Goal: Contribute content: Contribute content

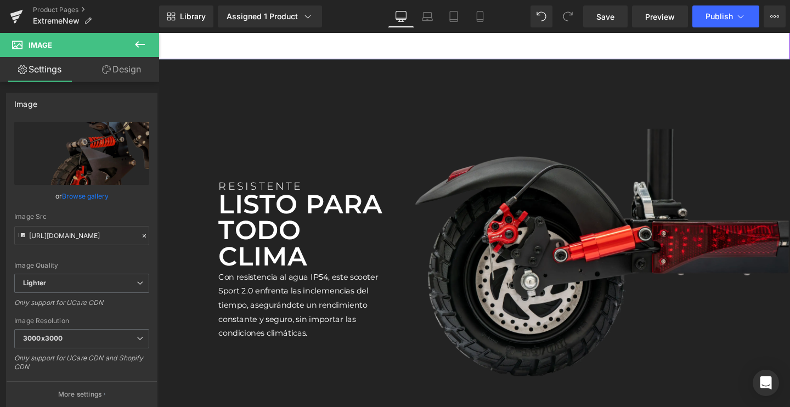
scroll to position [2044, 0]
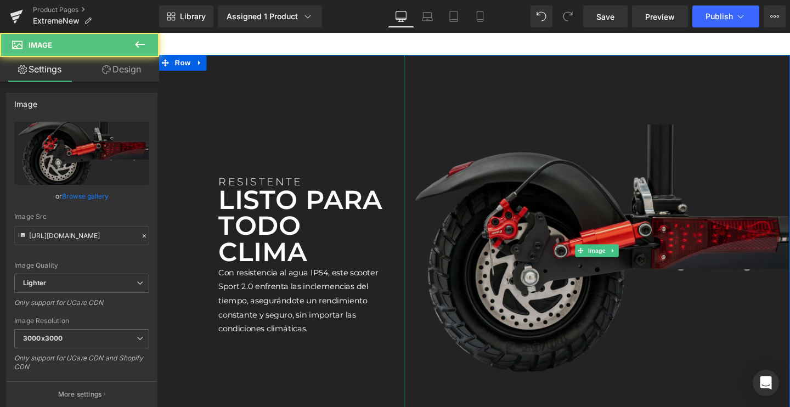
click at [589, 262] on img at bounding box center [619, 261] width 406 height 411
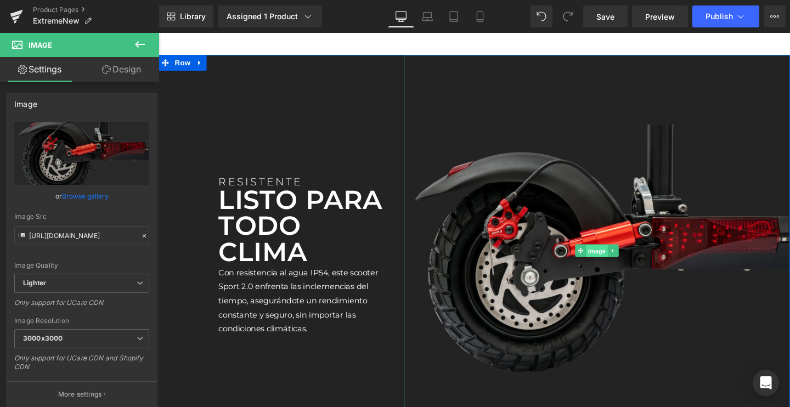
click at [614, 269] on span "Image" at bounding box center [619, 262] width 23 height 13
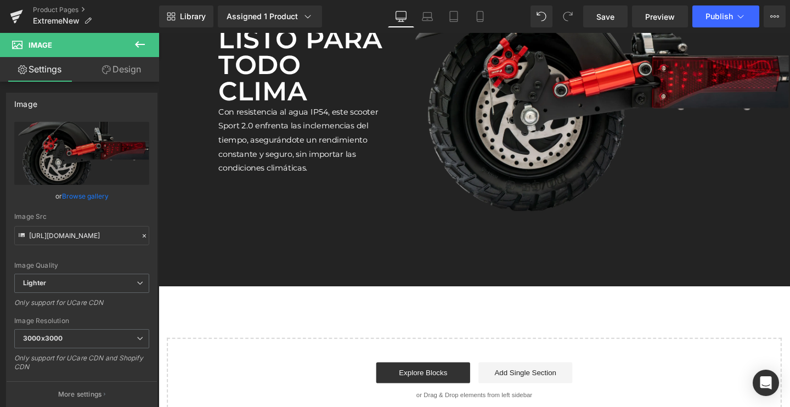
scroll to position [2183, 0]
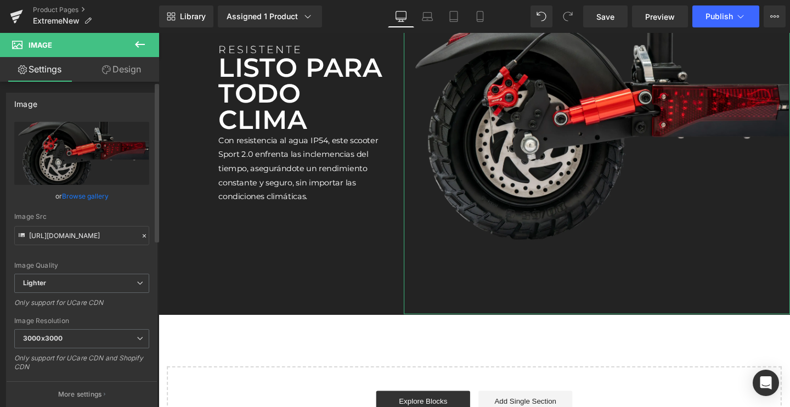
click at [93, 199] on link "Browse gallery" at bounding box center [85, 196] width 47 height 19
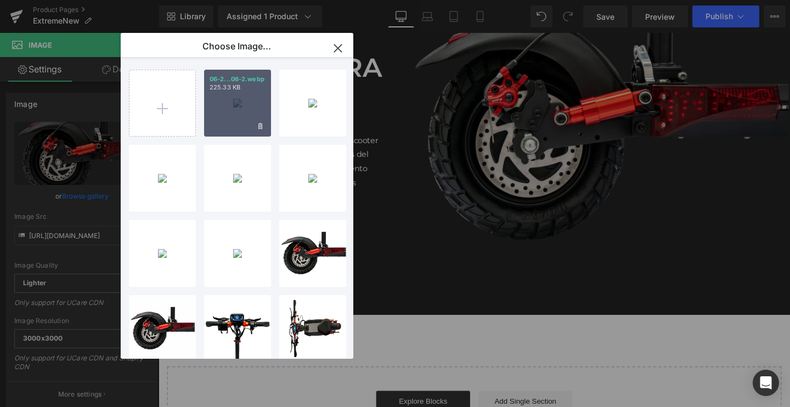
drag, startPoint x: 739, startPoint y: 406, endPoint x: 212, endPoint y: 132, distance: 594.2
click at [212, 132] on div "06-2...06-2.webp 225.33 KB" at bounding box center [237, 103] width 67 height 67
type input "[URL][DOMAIN_NAME]"
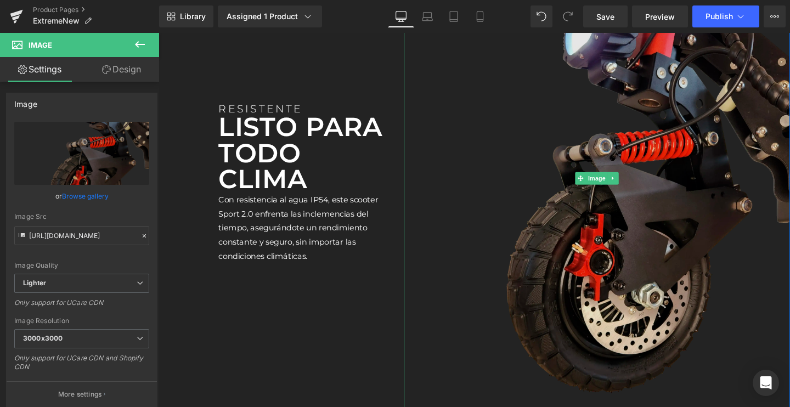
scroll to position [2115, 0]
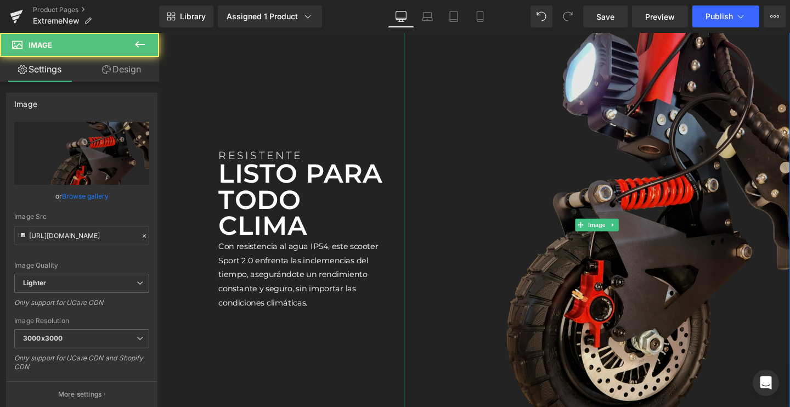
click at [615, 242] on img at bounding box center [619, 234] width 406 height 499
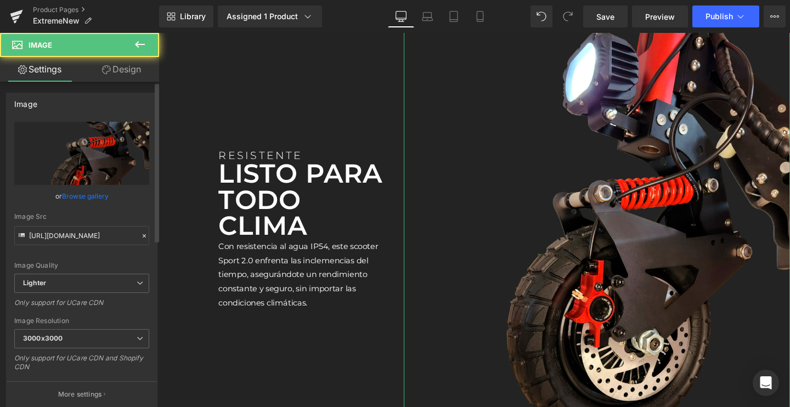
click at [89, 198] on link "Browse gallery" at bounding box center [85, 196] width 47 height 19
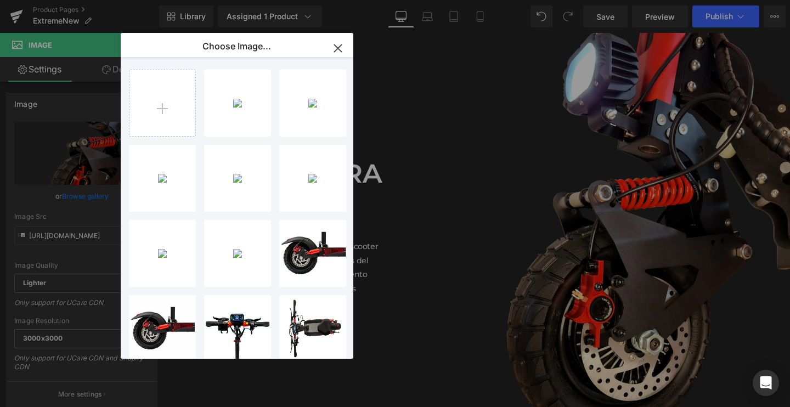
type input "C:\fakepath\09.webp"
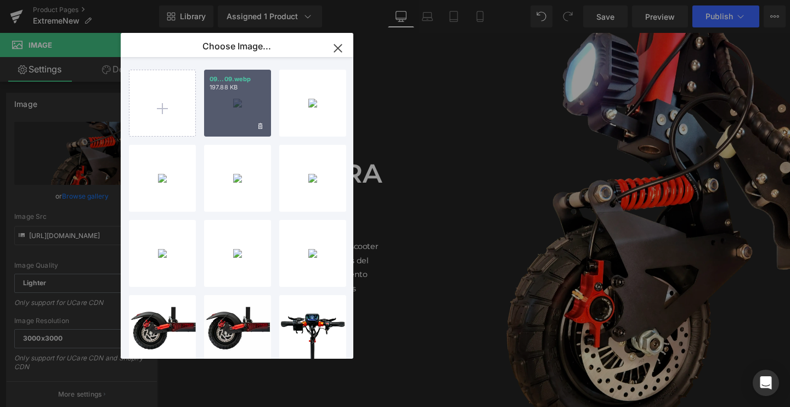
click at [245, 122] on div "09...09.webp 197.88 KB" at bounding box center [237, 103] width 67 height 67
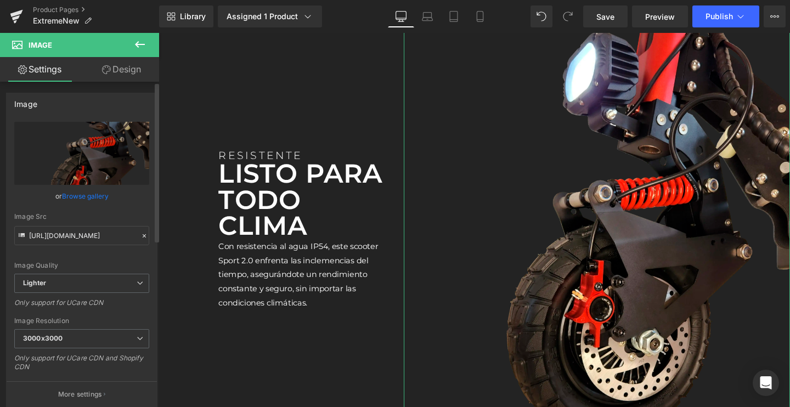
click at [86, 194] on link "Browse gallery" at bounding box center [85, 196] width 47 height 19
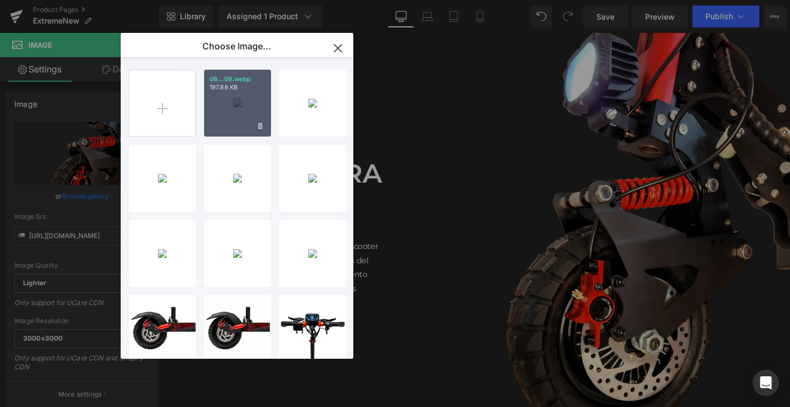
click at [238, 109] on div "09...09.webp 197.88 KB" at bounding box center [237, 103] width 67 height 67
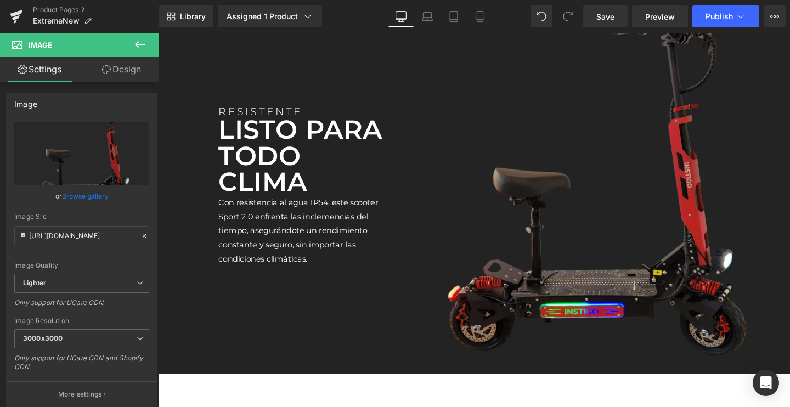
type input "https://ucarecdn.com/ca4f2048-e291-45fa-bf48-166b84b2f72c/-/format/auto/-/previ…"
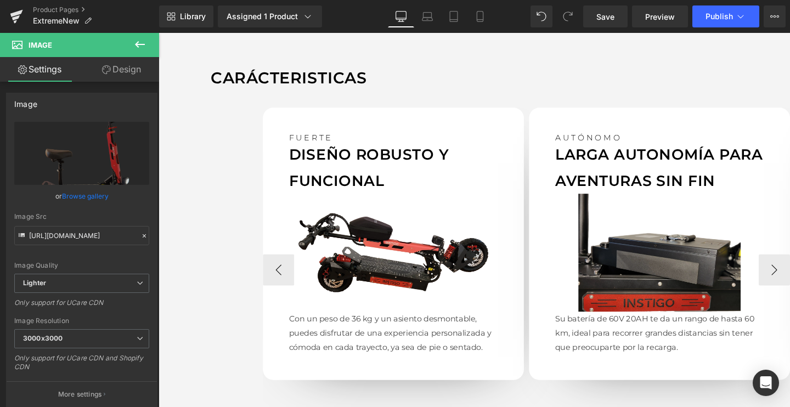
scroll to position [924, 0]
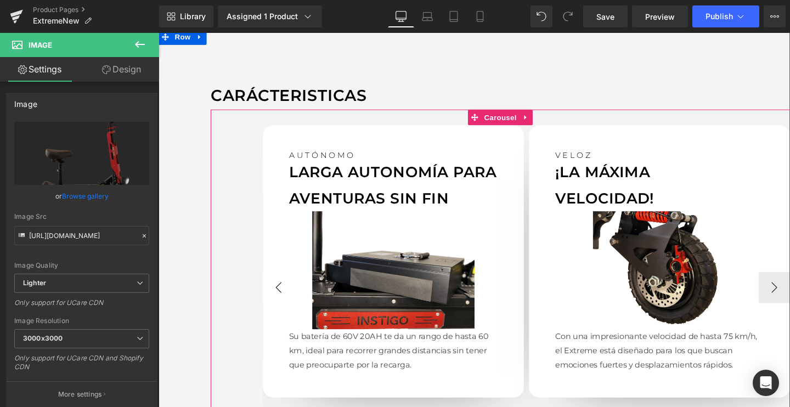
click at [286, 294] on button "‹" at bounding box center [284, 300] width 33 height 33
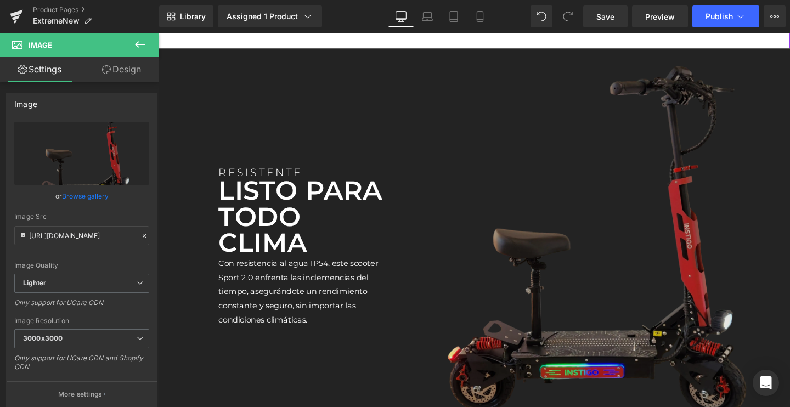
scroll to position [2063, 0]
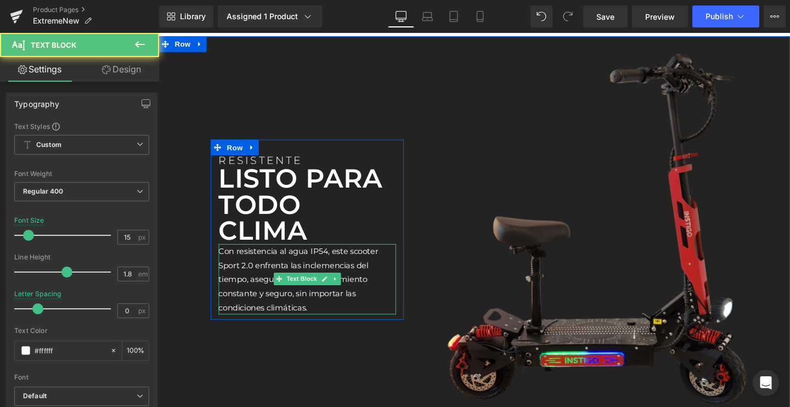
click at [268, 317] on p "Con resistencia al agua IP54, este scooter Sport 2.0 enfrenta las inclemencias …" at bounding box center [315, 292] width 187 height 74
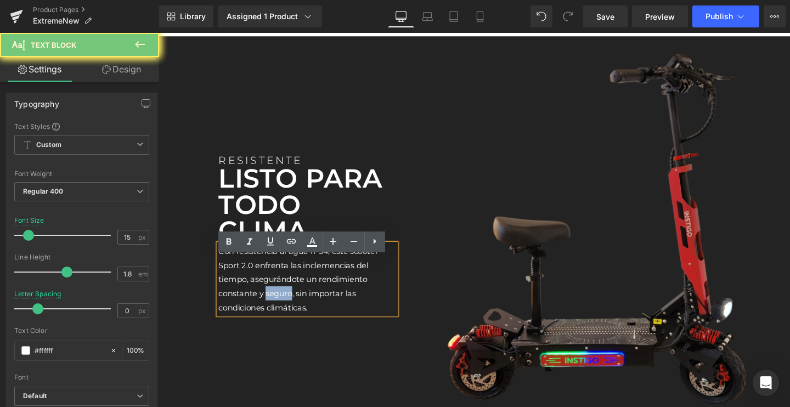
click at [268, 317] on p "Con resistencia al agua IP54, este scooter Sport 2.0 enfrenta las inclemencias …" at bounding box center [315, 292] width 187 height 74
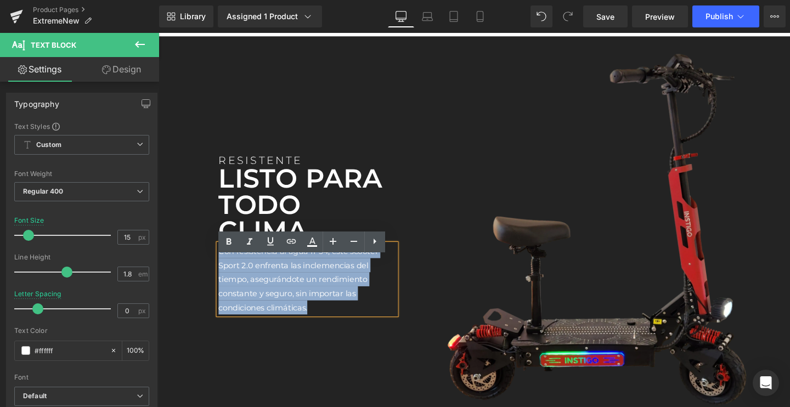
paste div
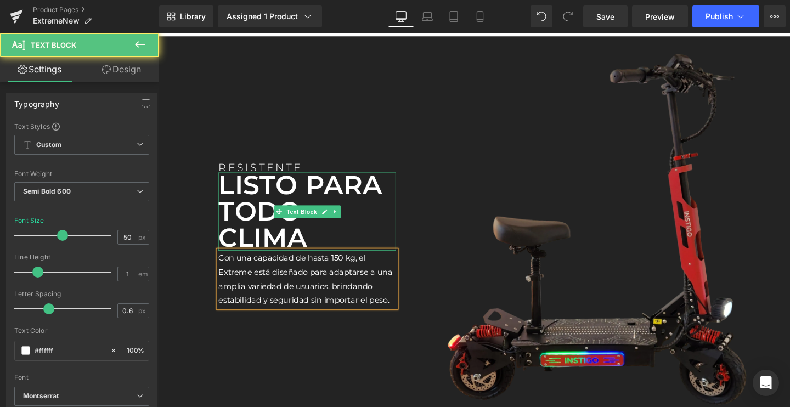
click at [283, 222] on p "LISTO PARA TODO CLIMA" at bounding box center [315, 221] width 187 height 82
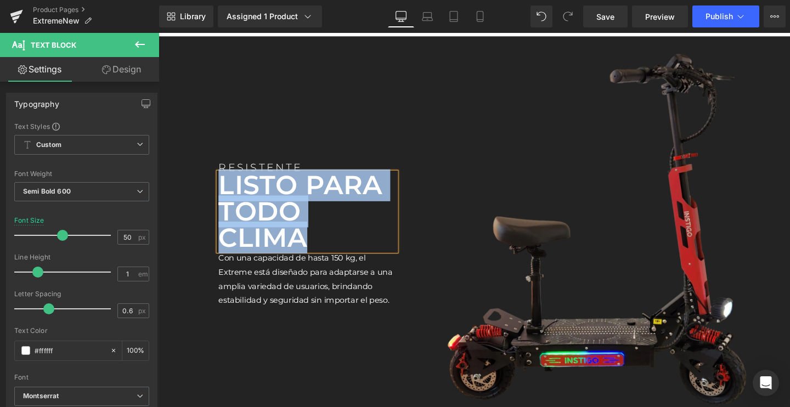
paste div
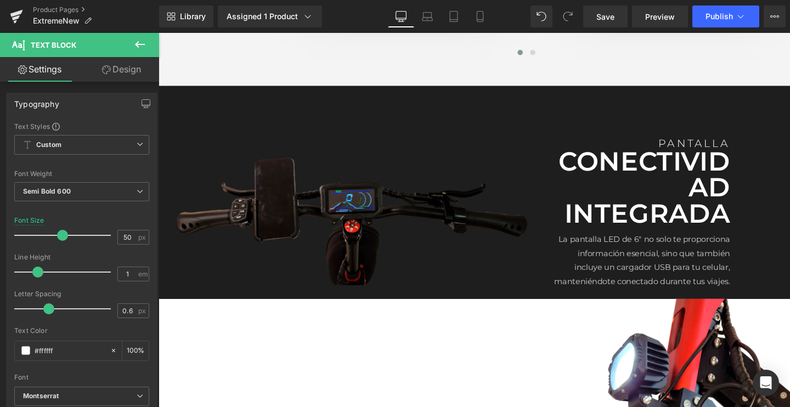
scroll to position [1350, 0]
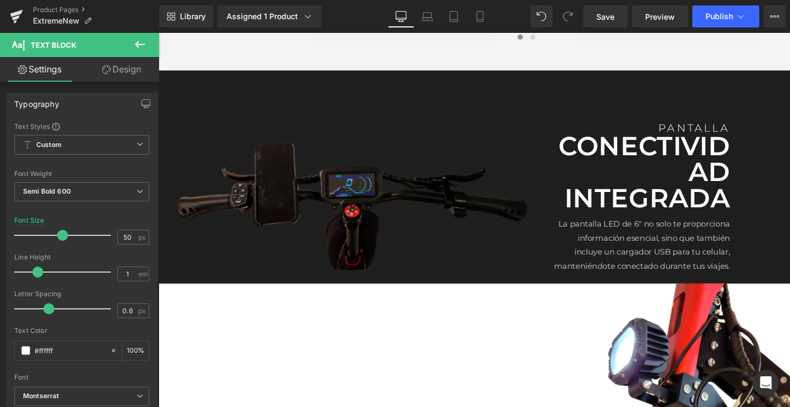
click at [442, 146] on img at bounding box center [362, 208] width 406 height 147
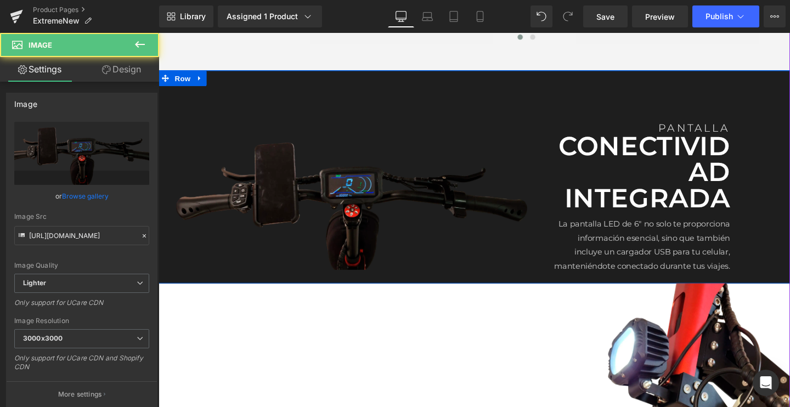
click at [439, 105] on div "Image PANTALLA Text Block CONECTIVIDAD INTEGRADA Text Block La pantalla LED de …" at bounding box center [491, 184] width 664 height 224
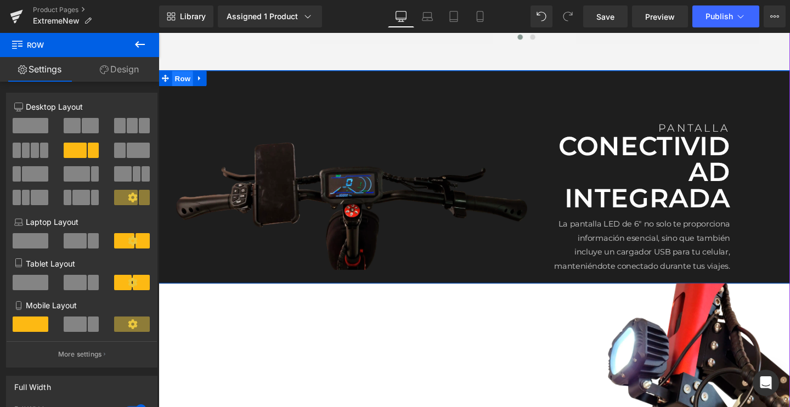
click at [185, 80] on span "Row" at bounding box center [184, 81] width 22 height 16
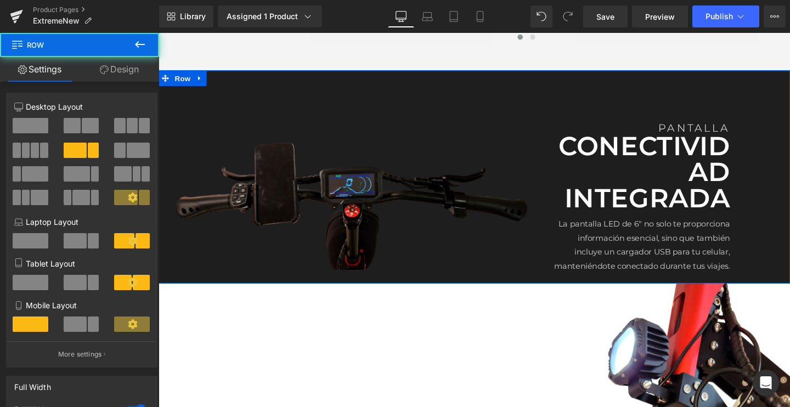
click at [97, 72] on link "Design" at bounding box center [120, 69] width 80 height 25
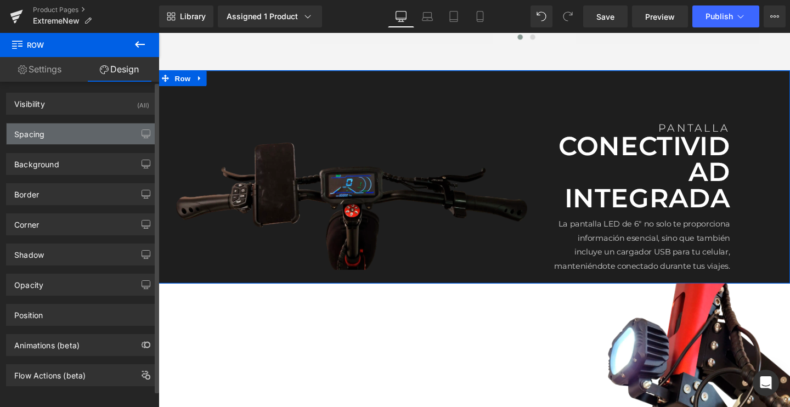
click at [78, 137] on div "Spacing" at bounding box center [82, 133] width 150 height 21
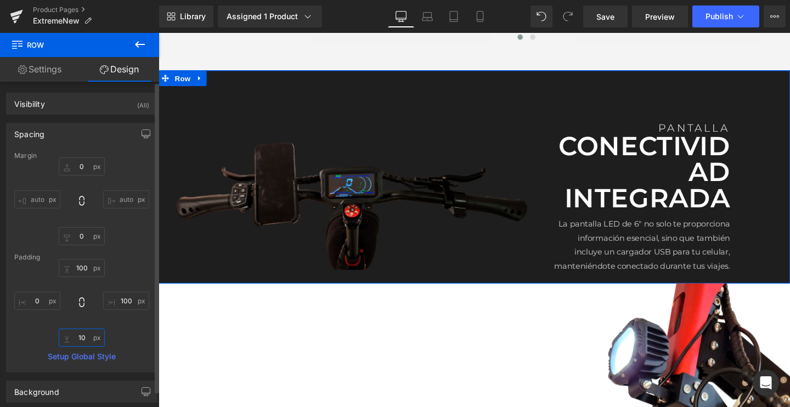
click at [86, 336] on input "10" at bounding box center [82, 338] width 46 height 18
type input "1"
click at [31, 67] on link "Settings" at bounding box center [40, 69] width 80 height 25
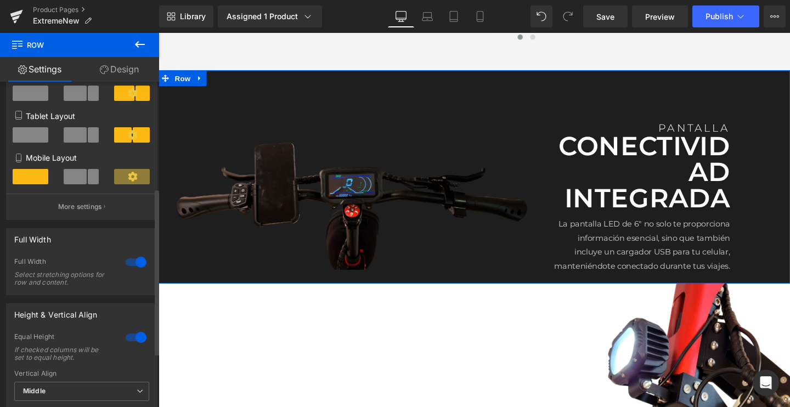
scroll to position [207, 0]
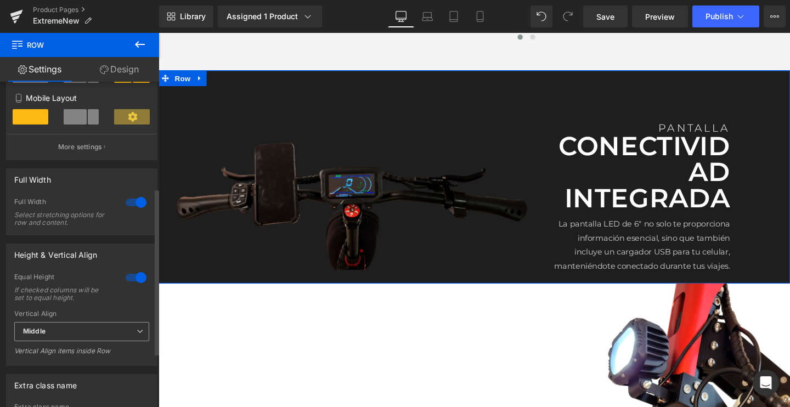
click at [63, 329] on span "Middle" at bounding box center [81, 331] width 135 height 19
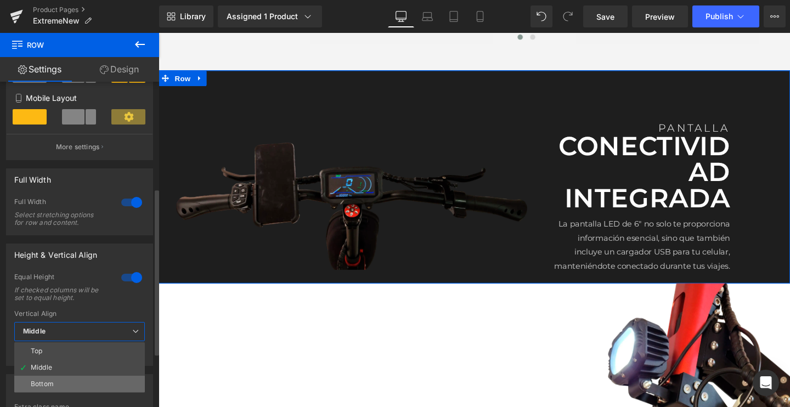
click at [49, 382] on div "Bottom" at bounding box center [42, 384] width 23 height 8
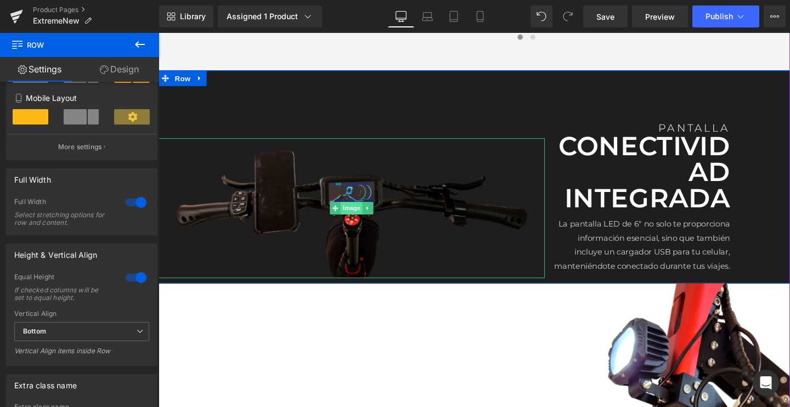
click at [360, 224] on span "Image" at bounding box center [361, 217] width 23 height 13
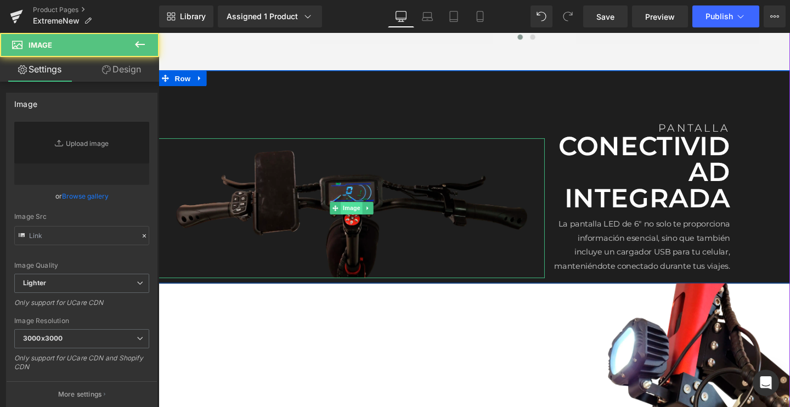
type input "https://ucarecdn.com/15e7b45e-4aed-4970-9dc2-b85972842fd1/-/format/auto/-/previ…"
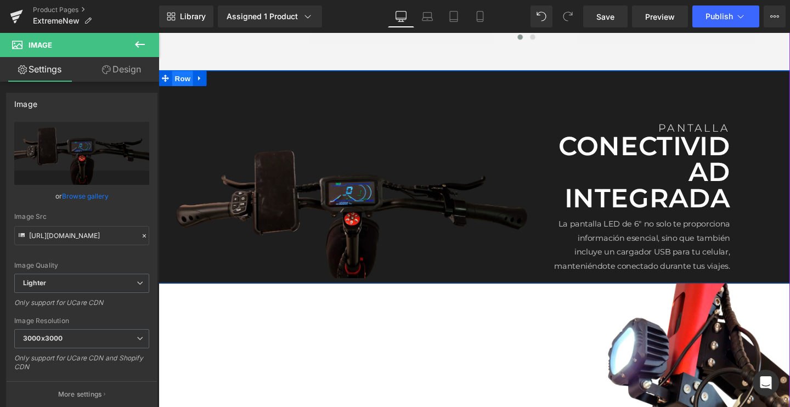
click at [180, 80] on span "Row" at bounding box center [184, 81] width 22 height 16
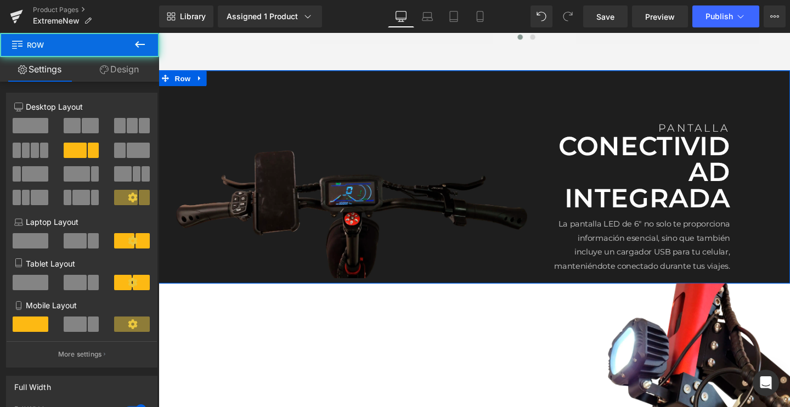
click at [110, 77] on link "Design" at bounding box center [120, 69] width 80 height 25
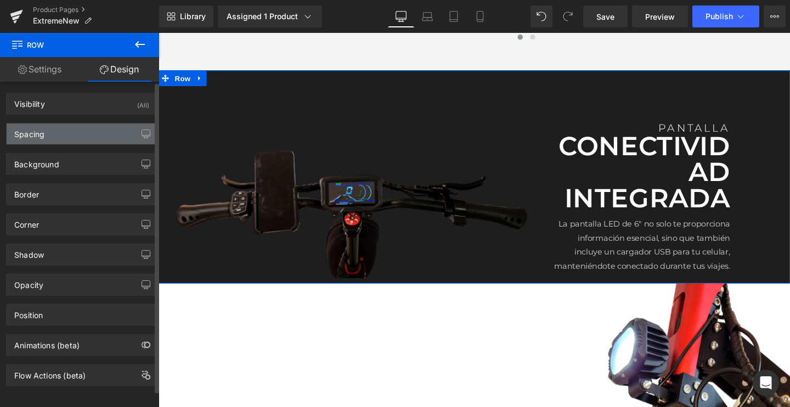
click at [58, 135] on div "Spacing" at bounding box center [82, 133] width 150 height 21
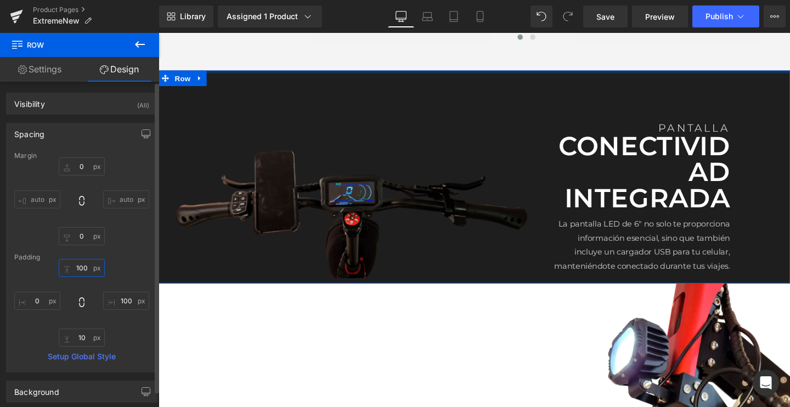
click at [75, 268] on input "100" at bounding box center [82, 268] width 46 height 18
click at [83, 270] on input "100" at bounding box center [82, 268] width 46 height 18
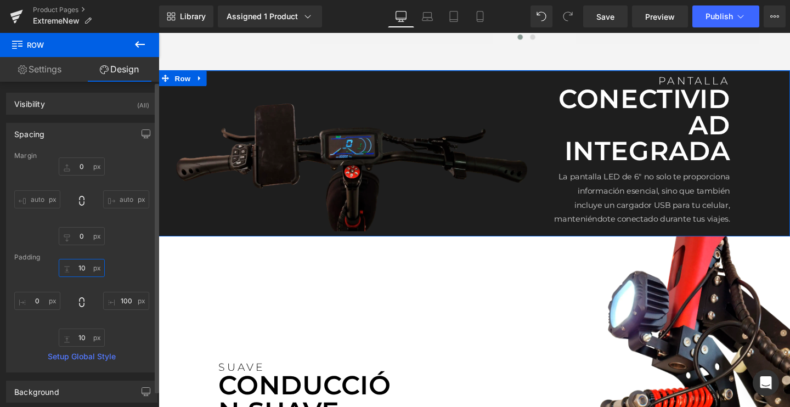
type input "1"
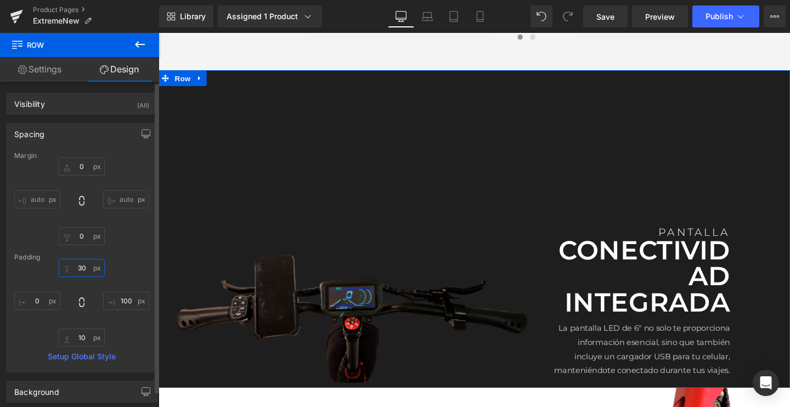
type input "3"
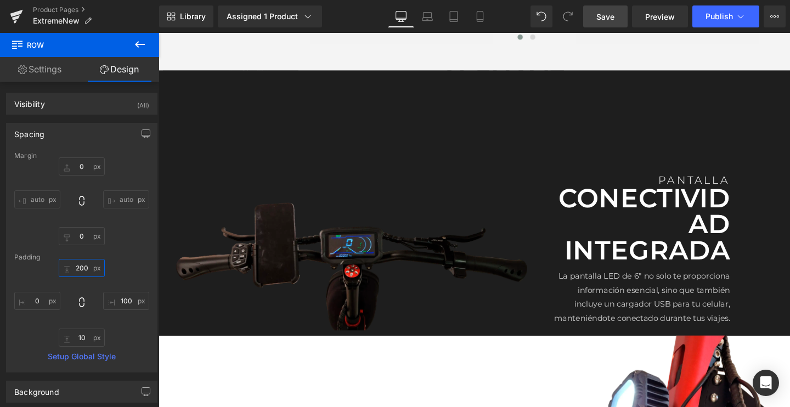
type input "200"
click at [608, 19] on span "Save" at bounding box center [605, 17] width 18 height 12
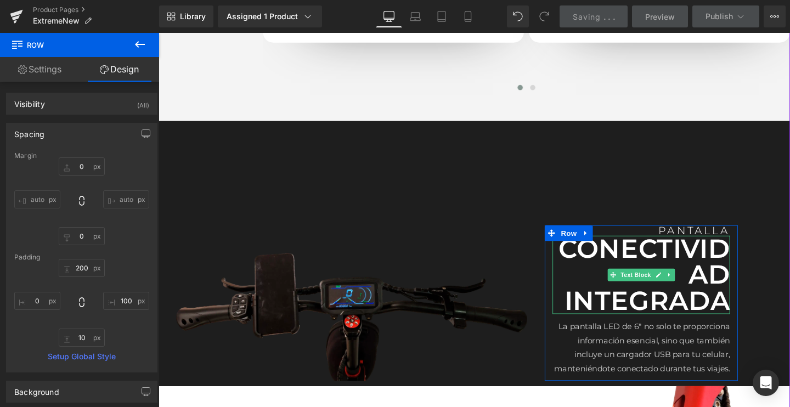
scroll to position [1315, 0]
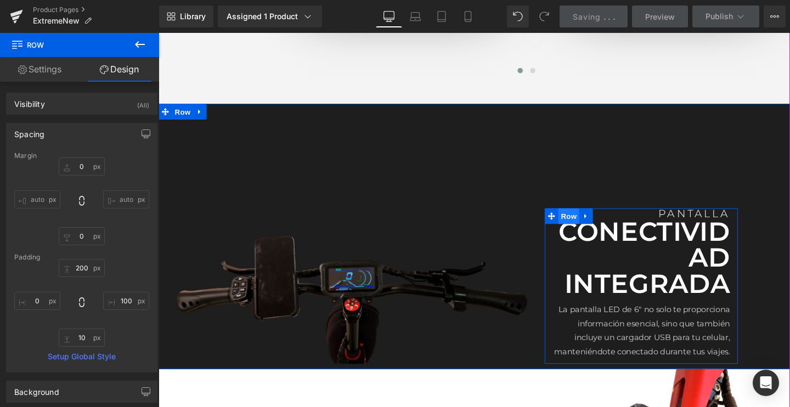
click at [587, 227] on span "Row" at bounding box center [590, 225] width 22 height 16
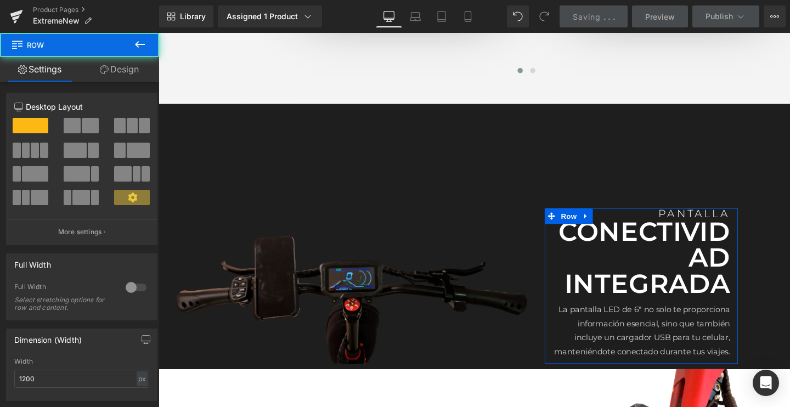
click at [132, 72] on link "Design" at bounding box center [120, 69] width 80 height 25
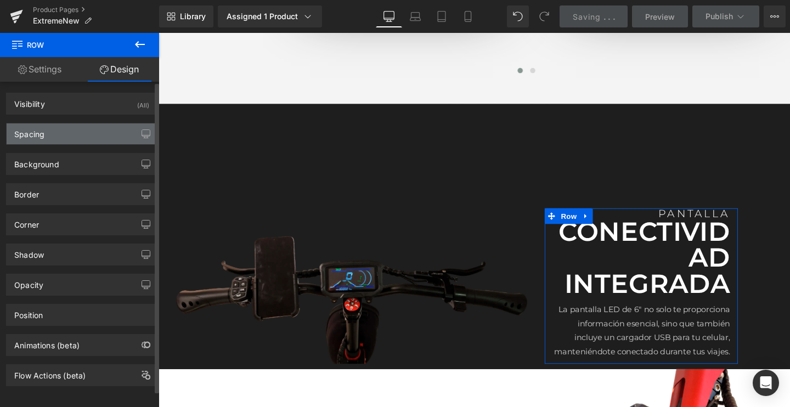
click at [75, 135] on div "Spacing" at bounding box center [82, 133] width 150 height 21
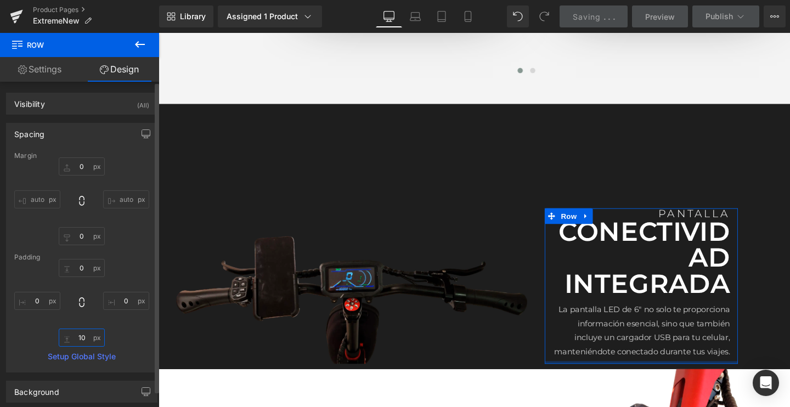
click at [82, 336] on input "10" at bounding box center [82, 338] width 46 height 18
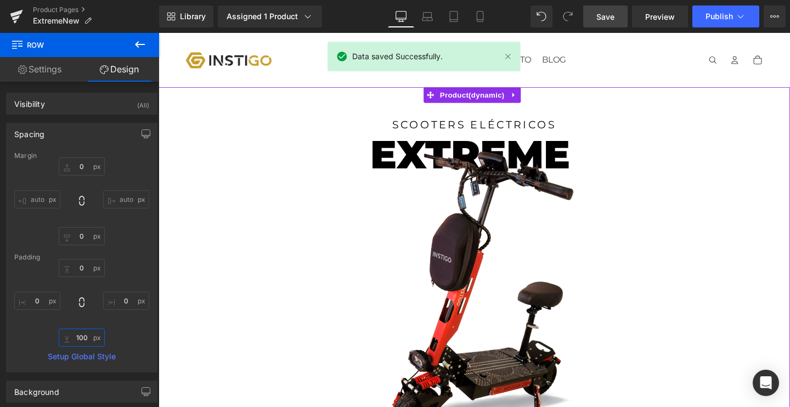
scroll to position [0, 0]
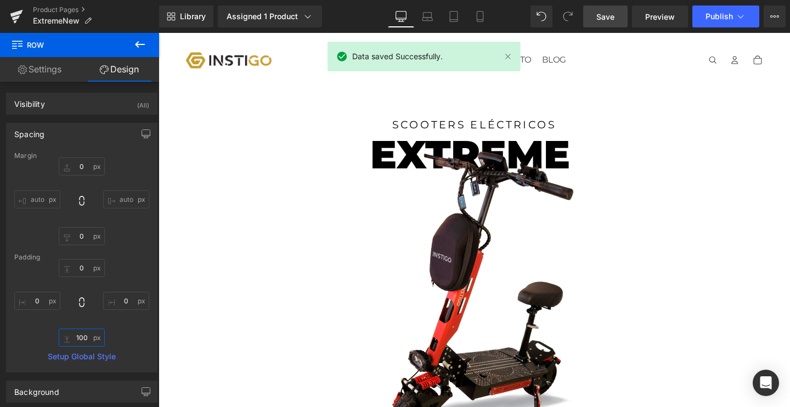
type input "100"
click at [608, 15] on span "Save" at bounding box center [605, 17] width 18 height 12
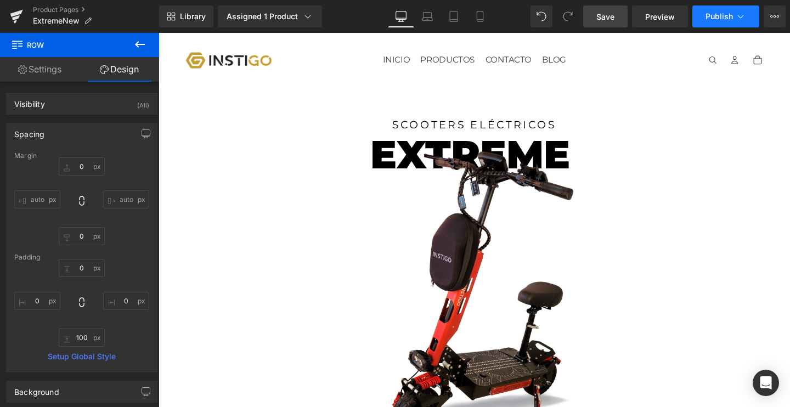
click at [694, 21] on button "Publish" at bounding box center [725, 16] width 67 height 22
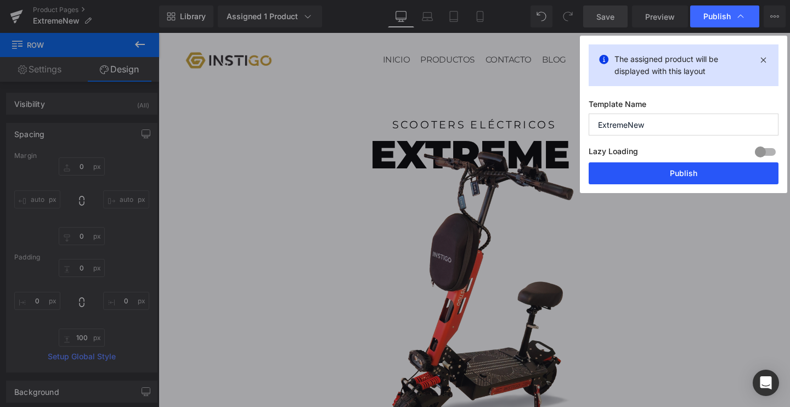
click at [629, 171] on button "Publish" at bounding box center [684, 173] width 190 height 22
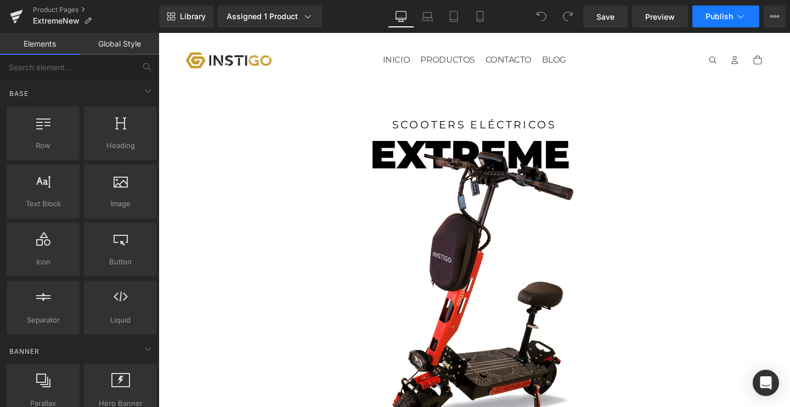
click at [714, 19] on span "Publish" at bounding box center [718, 16] width 27 height 9
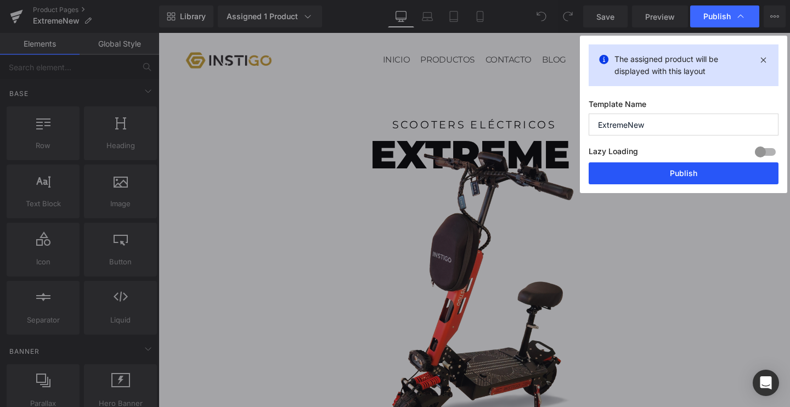
click at [659, 172] on button "Publish" at bounding box center [684, 173] width 190 height 22
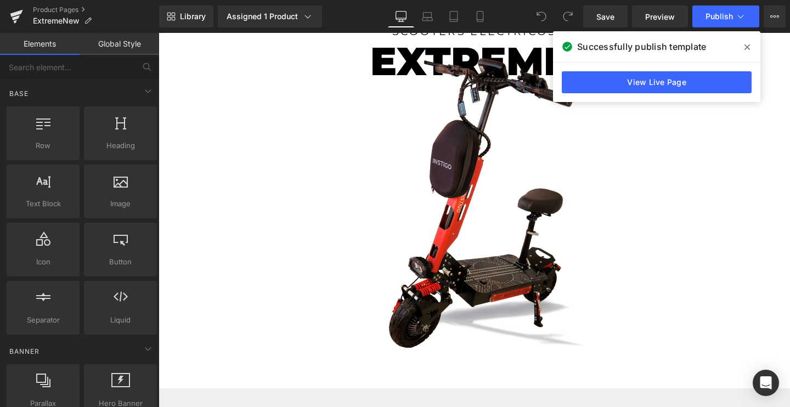
scroll to position [98, 0]
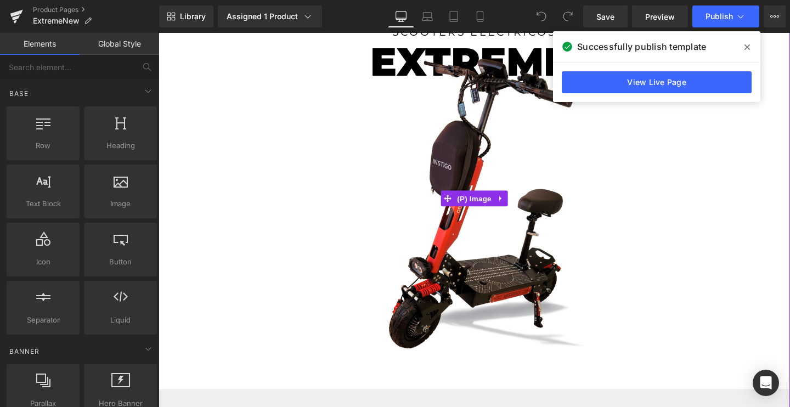
click at [747, 48] on icon at bounding box center [746, 46] width 5 height 5
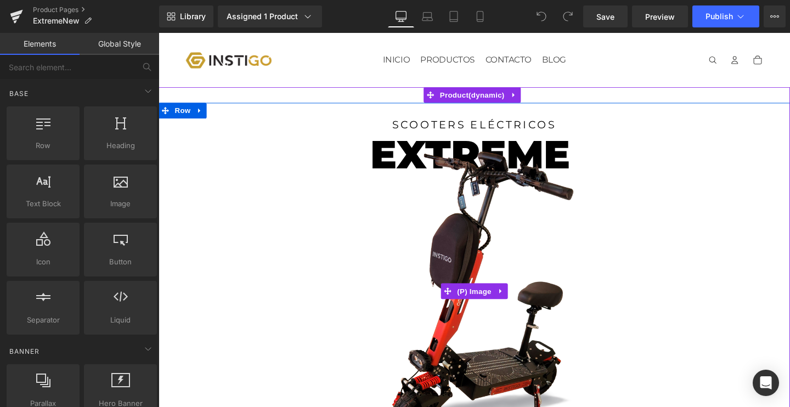
scroll to position [0, 0]
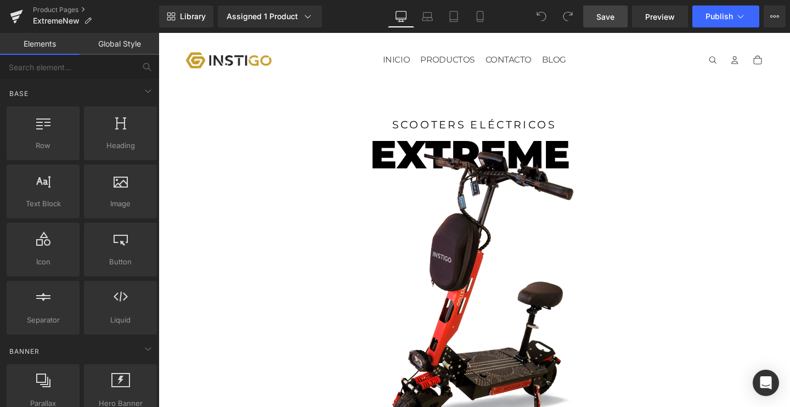
click at [614, 20] on span "Save" at bounding box center [605, 17] width 18 height 12
click at [718, 19] on span "Publish" at bounding box center [718, 16] width 27 height 9
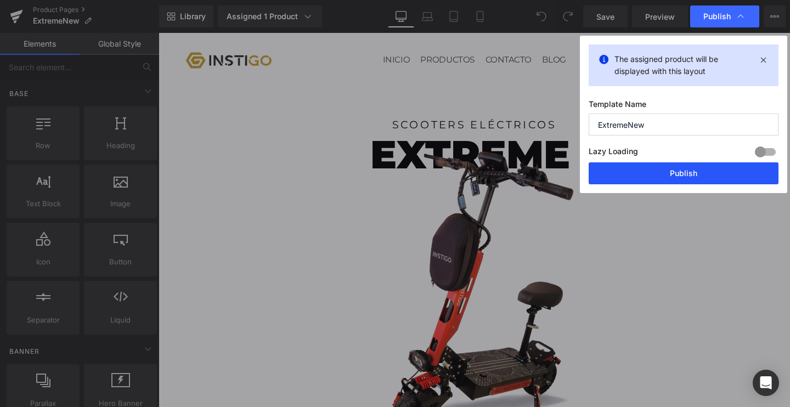
click at [664, 168] on button "Publish" at bounding box center [684, 173] width 190 height 22
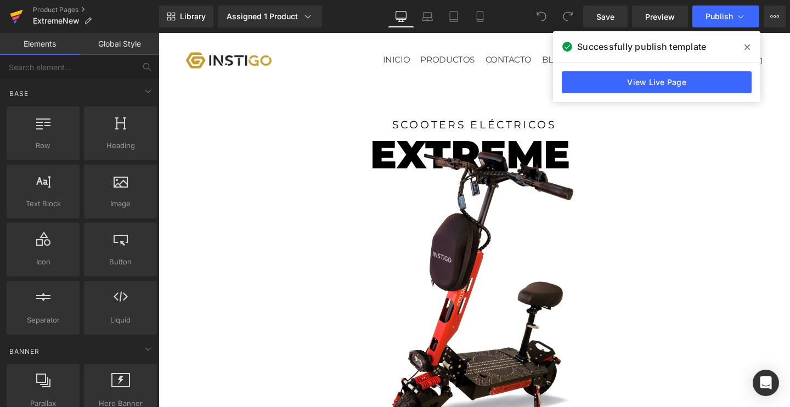
click at [23, 15] on link at bounding box center [16, 16] width 33 height 33
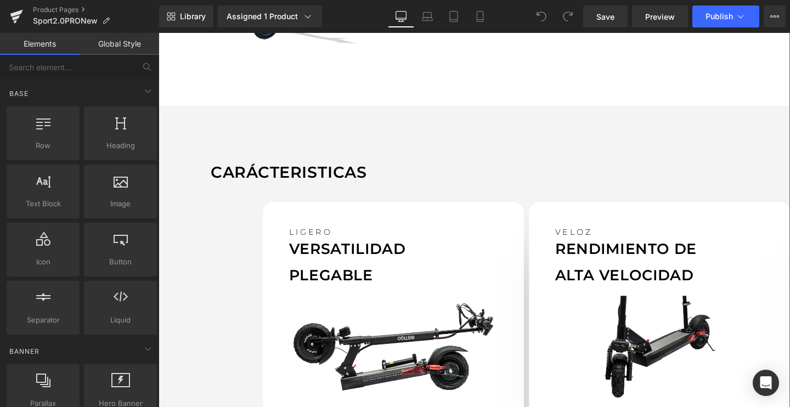
scroll to position [875, 0]
